Goal: Information Seeking & Learning: Find specific fact

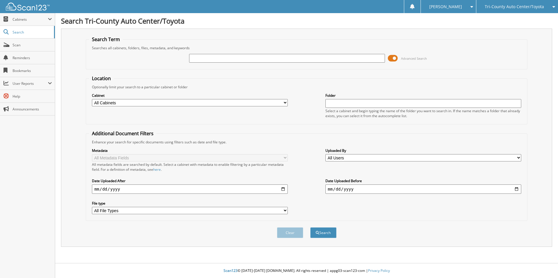
click at [396, 58] on span at bounding box center [393, 58] width 10 height 9
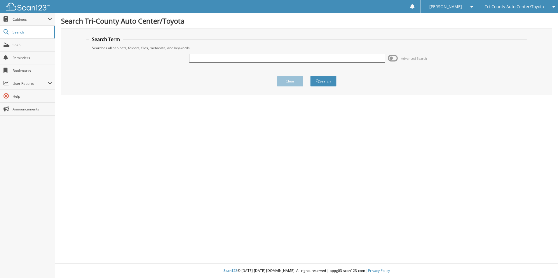
click at [259, 61] on input "text" at bounding box center [287, 58] width 196 height 9
type input "[GEOGRAPHIC_DATA]"
click at [310, 76] on button "Search" at bounding box center [323, 81] width 26 height 11
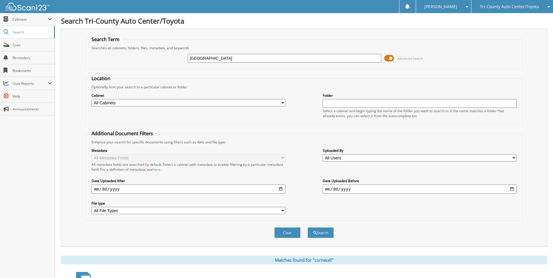
click at [391, 56] on span at bounding box center [389, 58] width 10 height 9
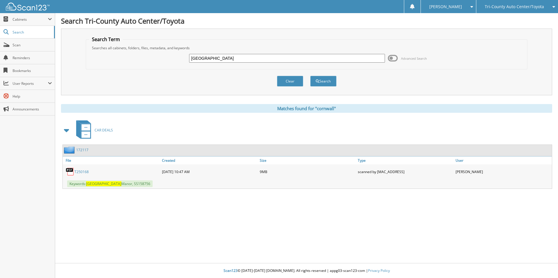
click at [83, 170] on link "T250168" at bounding box center [81, 171] width 14 height 5
